Goal: Transaction & Acquisition: Book appointment/travel/reservation

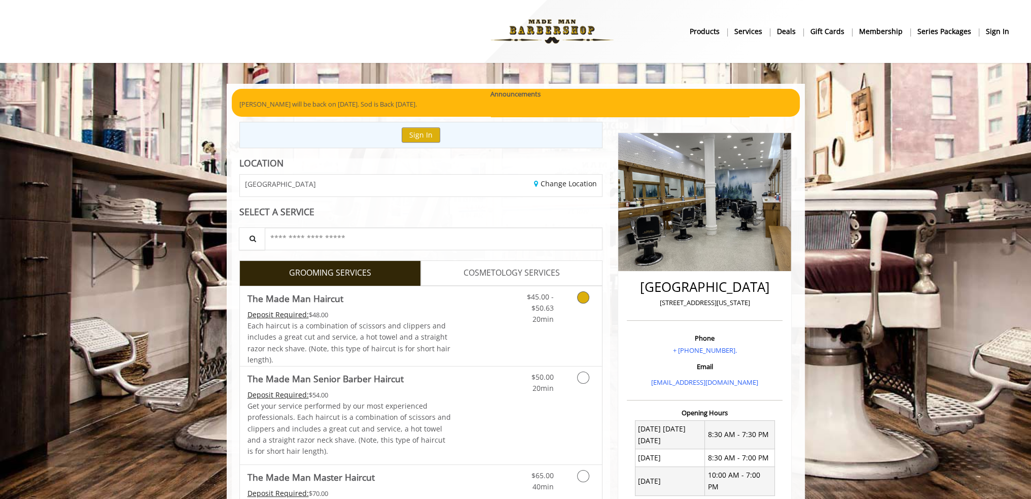
click at [571, 296] on link "Grooming services" at bounding box center [582, 305] width 26 height 39
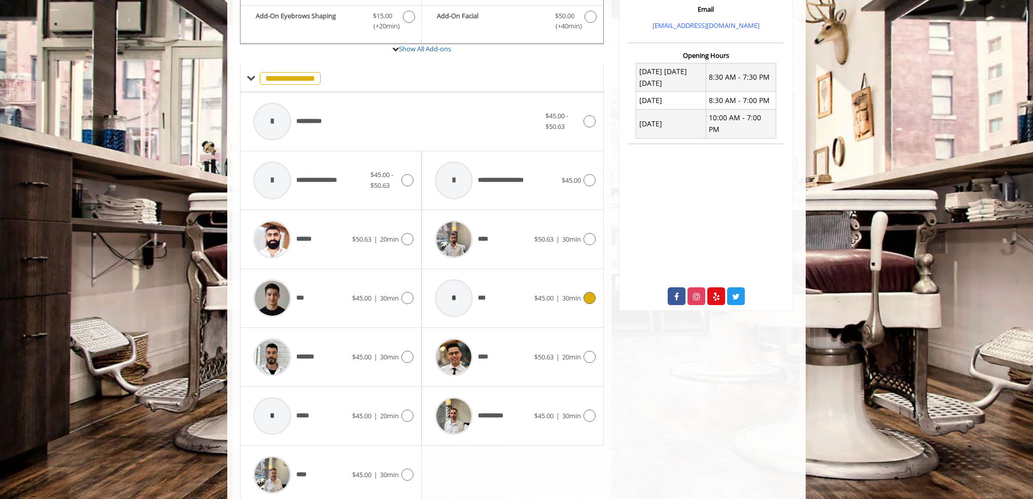
scroll to position [396, 0]
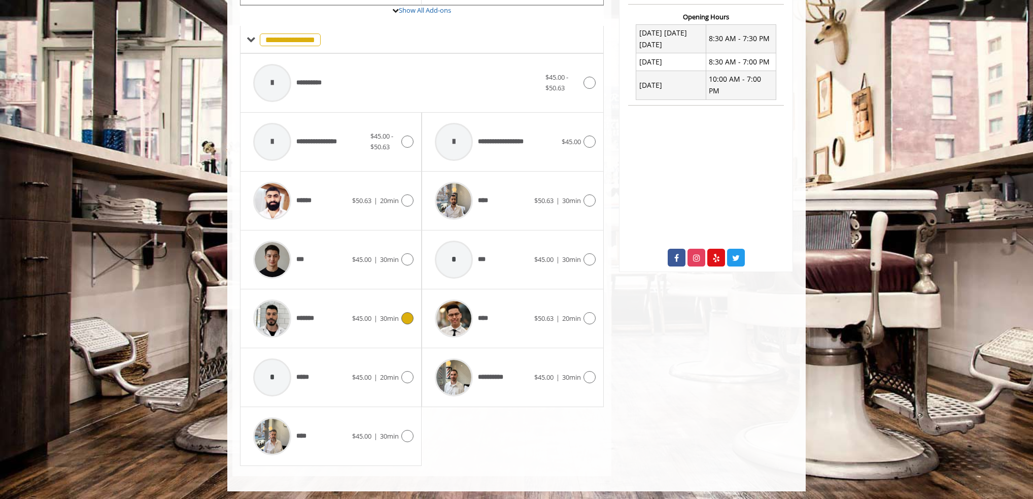
click at [408, 316] on icon at bounding box center [407, 318] width 12 height 12
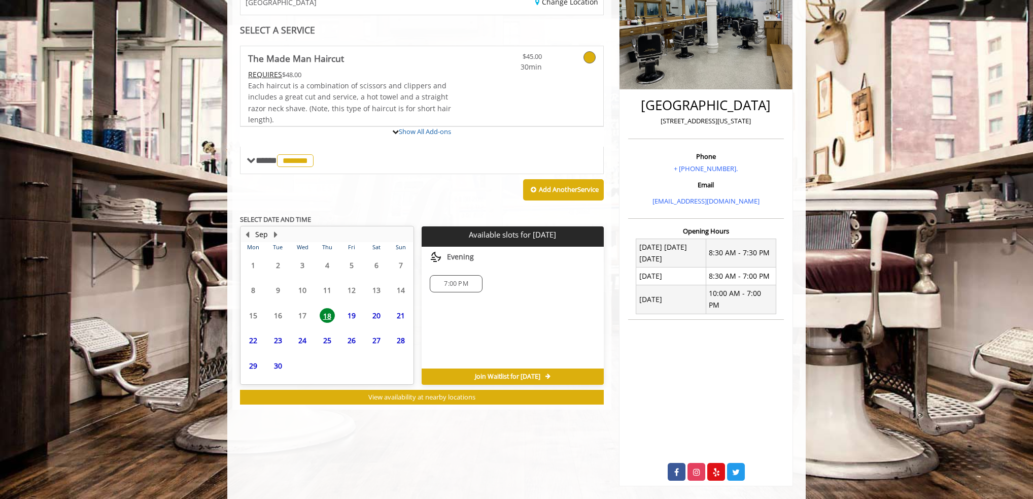
scroll to position [209, 0]
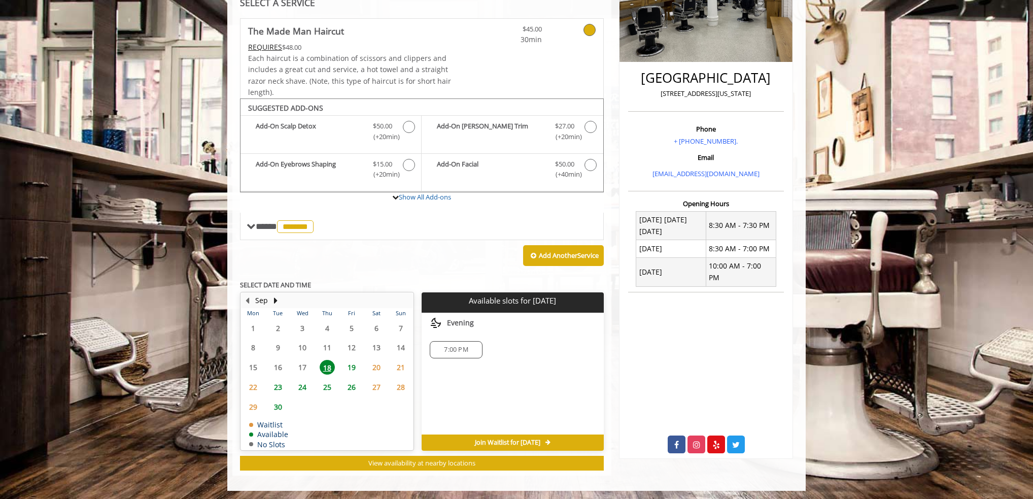
click at [349, 361] on span "19" at bounding box center [351, 367] width 15 height 15
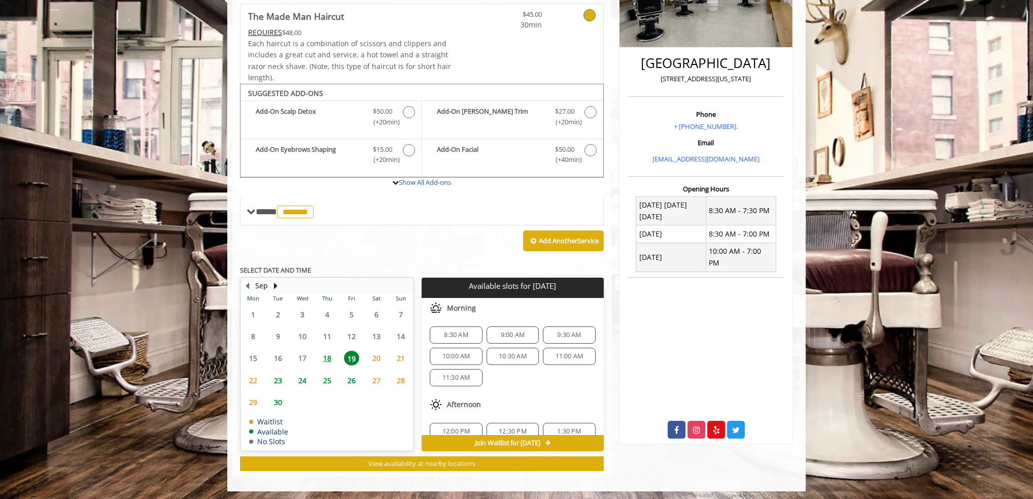
scroll to position [51, 0]
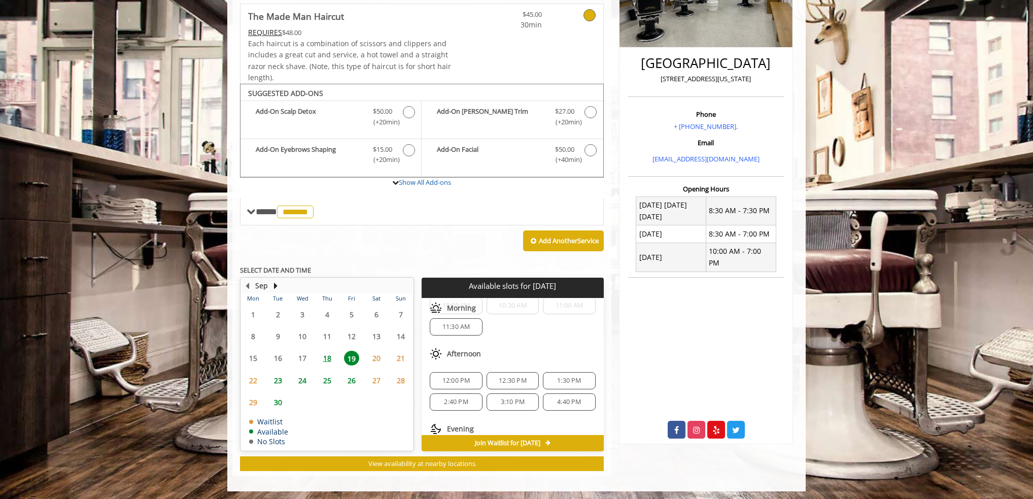
click at [465, 326] on span "11:30 AM" at bounding box center [456, 327] width 28 height 8
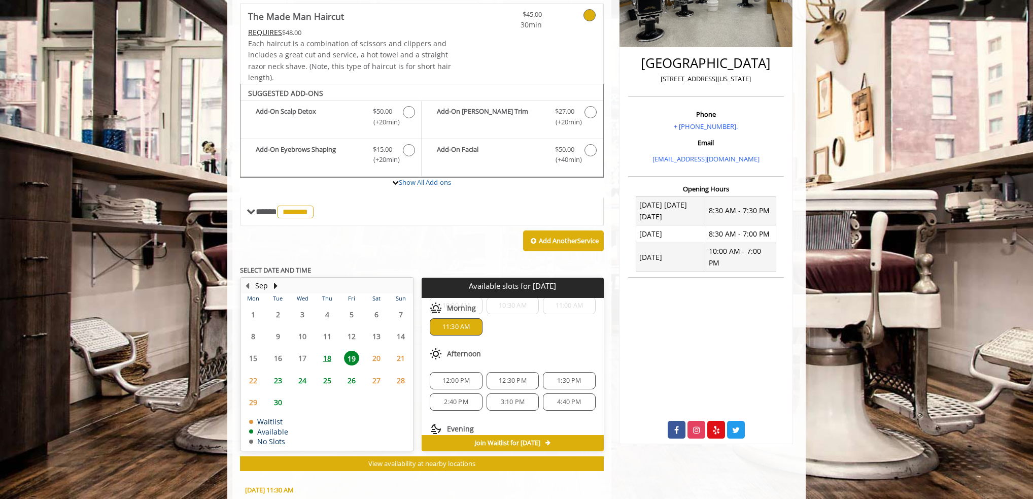
scroll to position [407, 0]
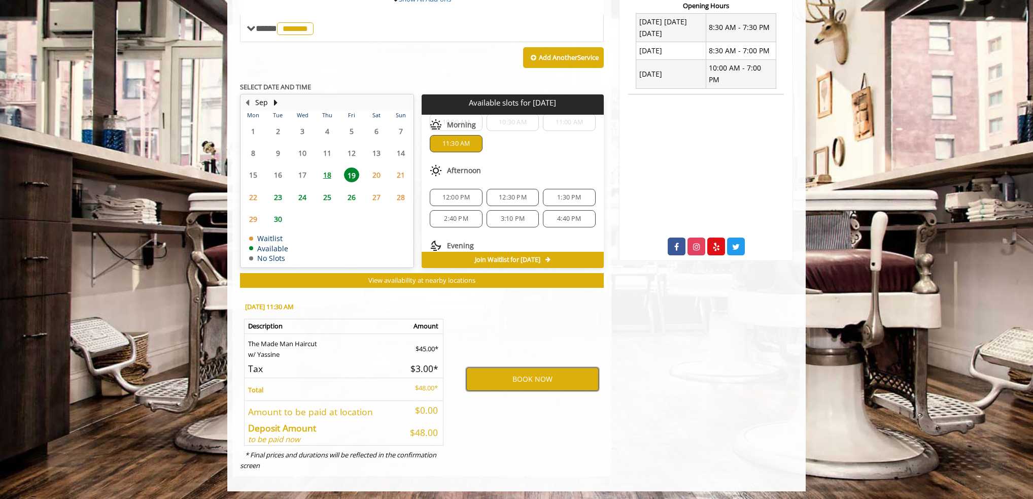
click at [546, 377] on button "BOOK NOW" at bounding box center [532, 378] width 132 height 23
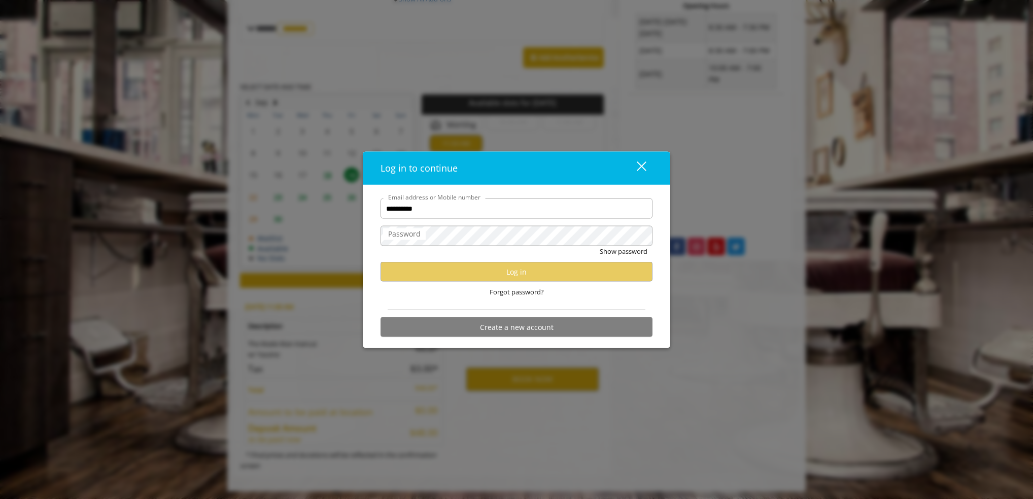
type input "**********"
click at [600, 246] on button "Show password" at bounding box center [624, 251] width 48 height 11
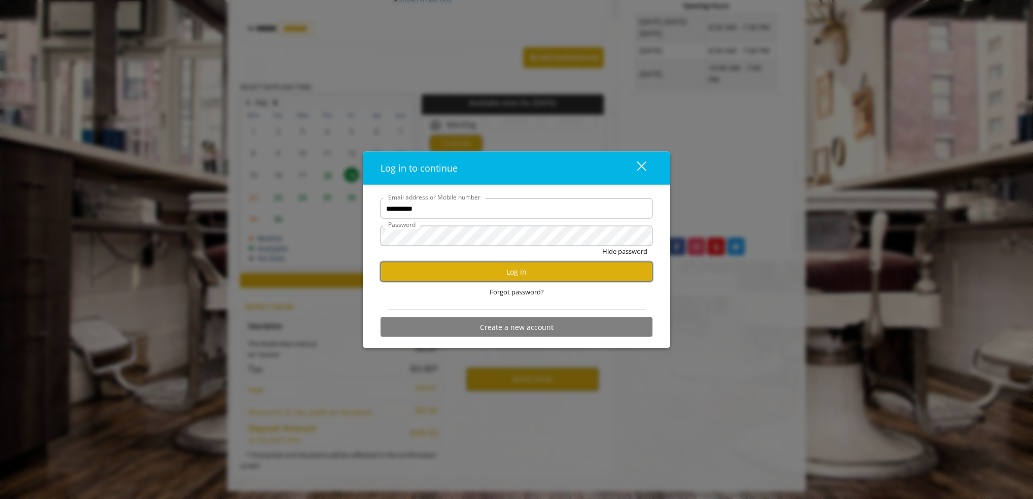
click at [465, 271] on button "Log in" at bounding box center [517, 272] width 272 height 20
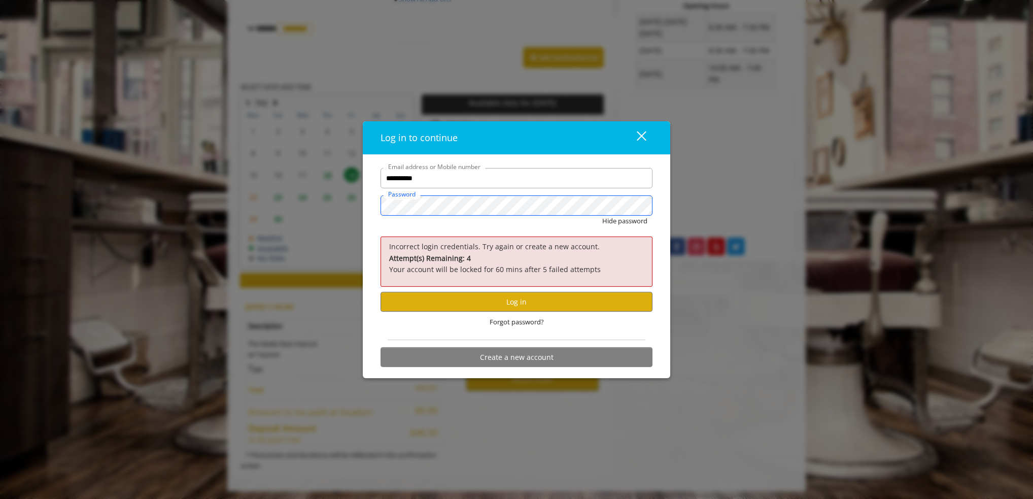
click at [310, 206] on div "**********" at bounding box center [516, 249] width 1033 height 499
click at [602, 216] on button "Hide password" at bounding box center [624, 221] width 45 height 11
click at [618, 222] on button "Show password" at bounding box center [624, 221] width 48 height 11
click at [325, 206] on div "**********" at bounding box center [516, 249] width 1033 height 499
click at [602, 216] on button "Hide password" at bounding box center [624, 221] width 45 height 11
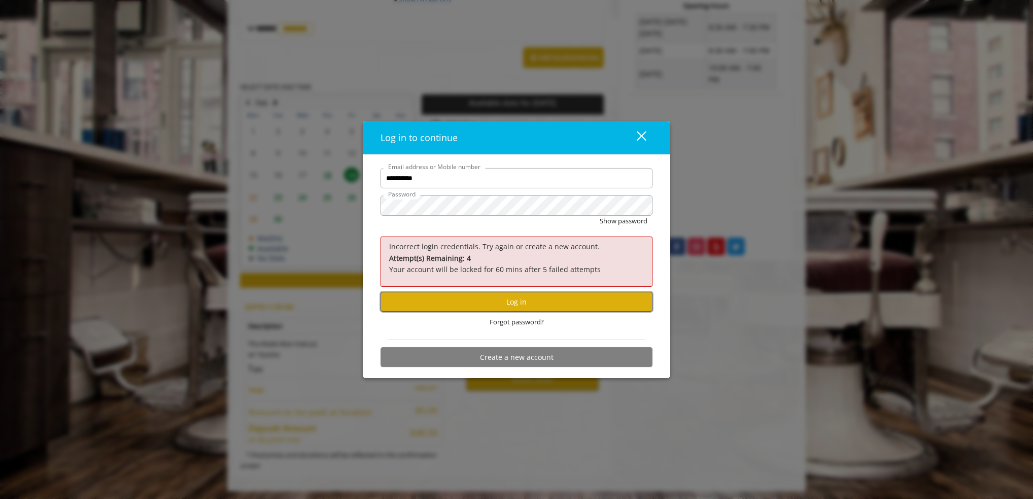
click at [523, 304] on button "Log in" at bounding box center [517, 302] width 272 height 20
click at [299, 204] on div "**********" at bounding box center [516, 249] width 1033 height 499
click at [483, 300] on button "Log in" at bounding box center [517, 302] width 272 height 20
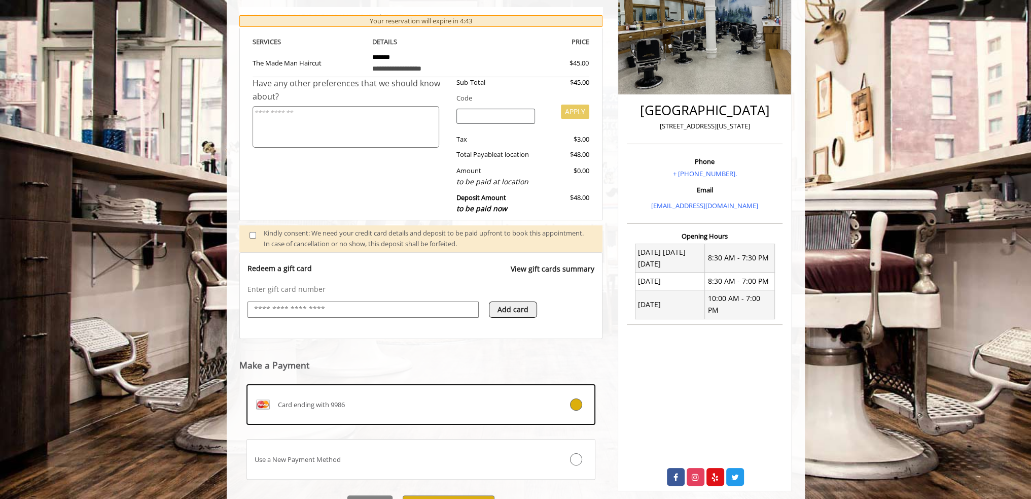
scroll to position [230, 0]
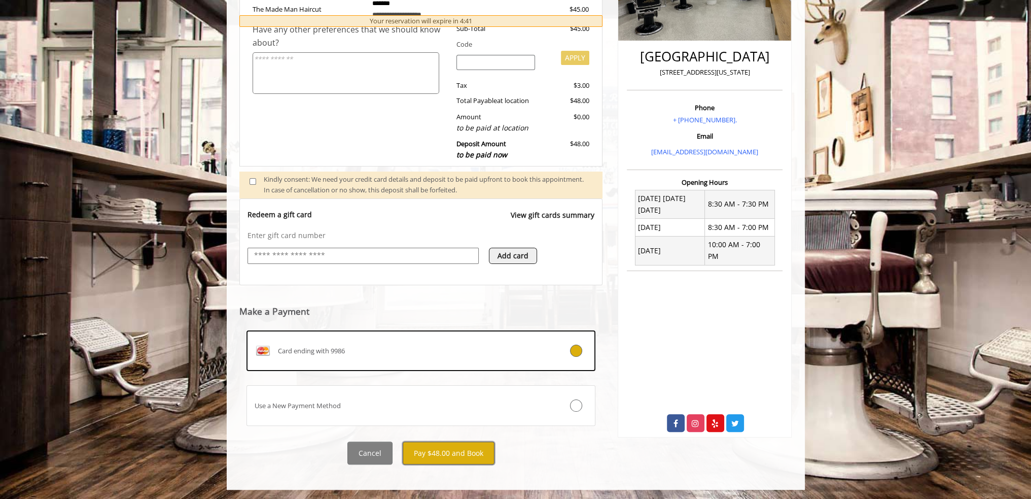
click at [465, 448] on button "Pay $48.00 and Book" at bounding box center [449, 452] width 92 height 23
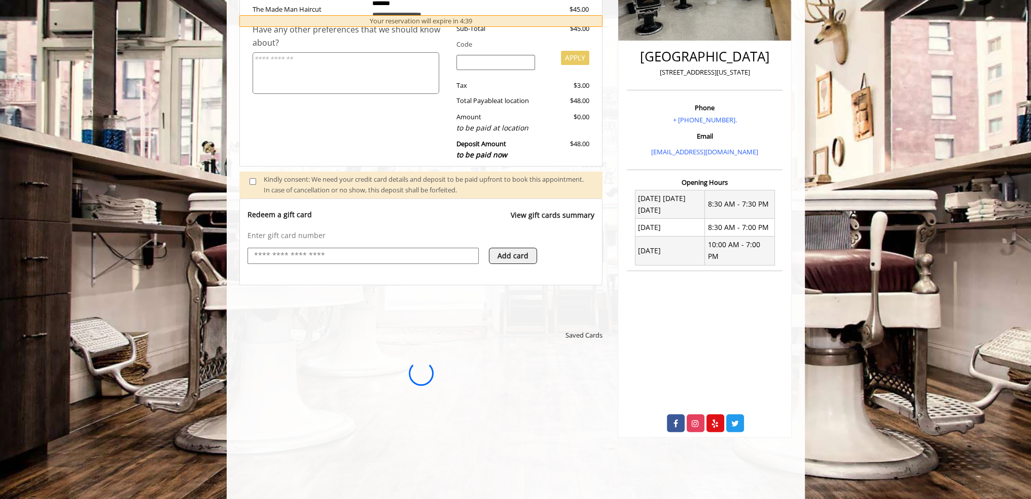
scroll to position [0, 0]
